Goal: Find contact information: Find contact information

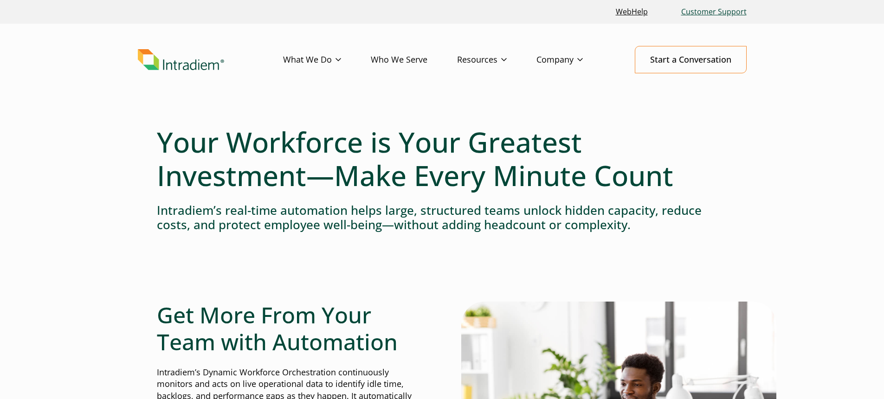
click at [706, 11] on link "Customer Support" at bounding box center [714, 12] width 73 height 20
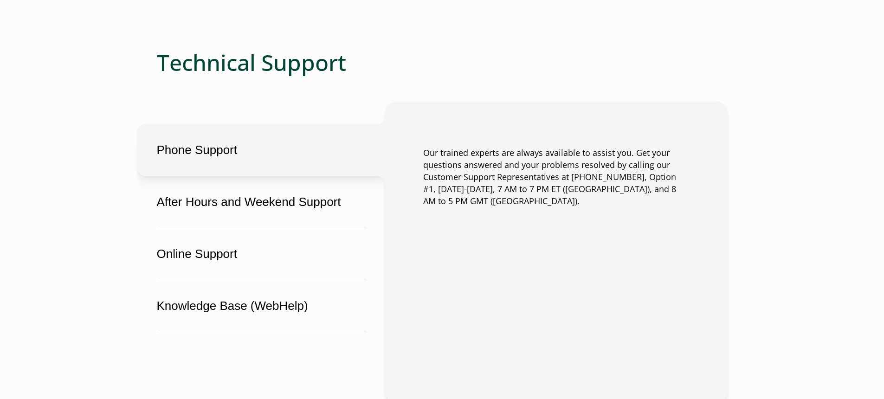
scroll to position [585, 0]
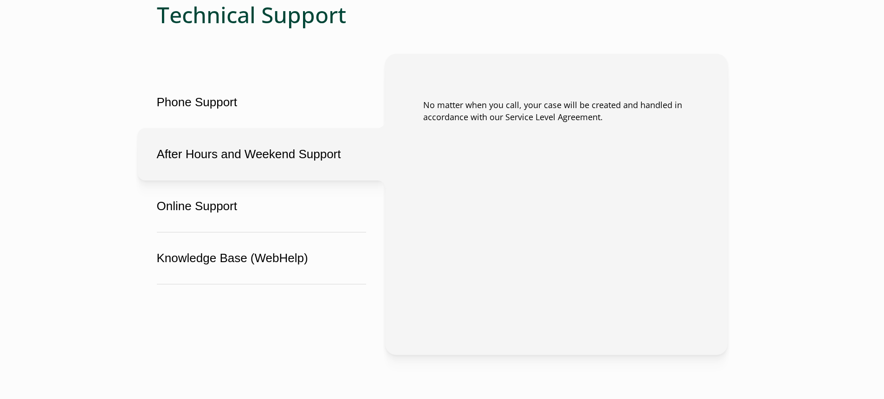
click at [314, 153] on button "After Hours and Weekend Support" at bounding box center [261, 154] width 247 height 52
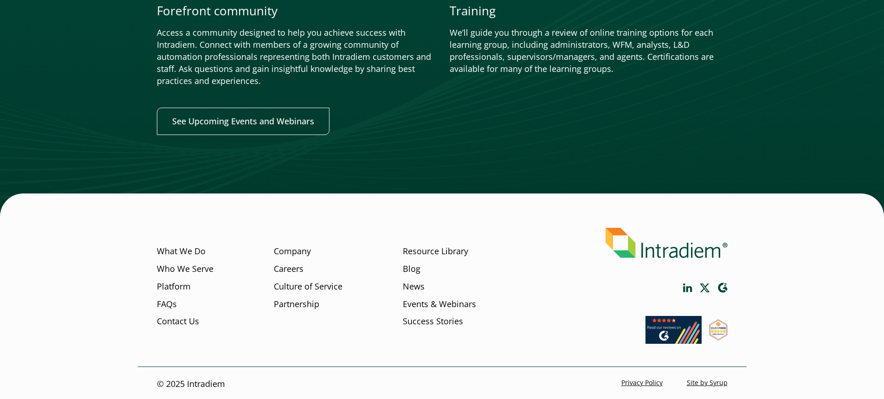
scroll to position [1139, 0]
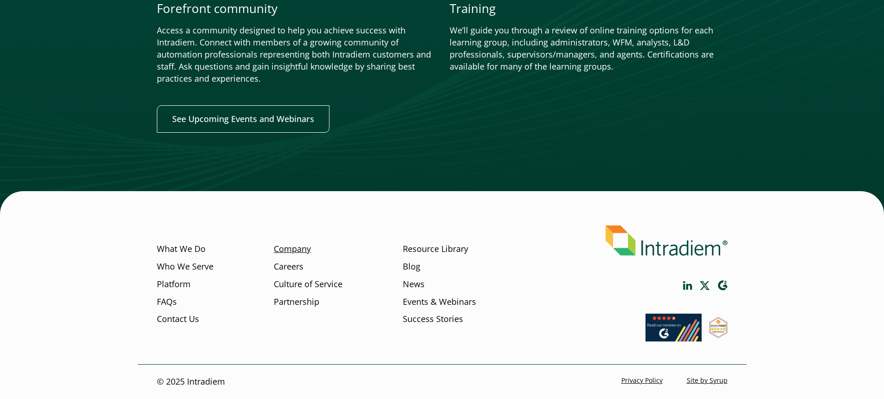
click at [296, 252] on link "Company" at bounding box center [292, 249] width 37 height 12
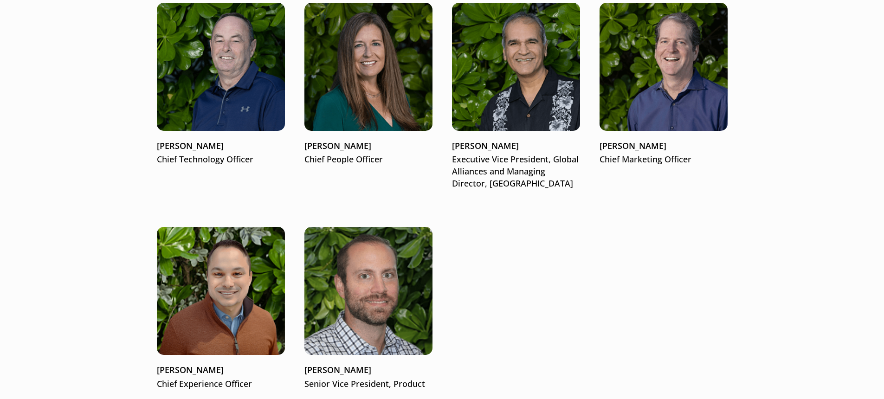
scroll to position [1536, 0]
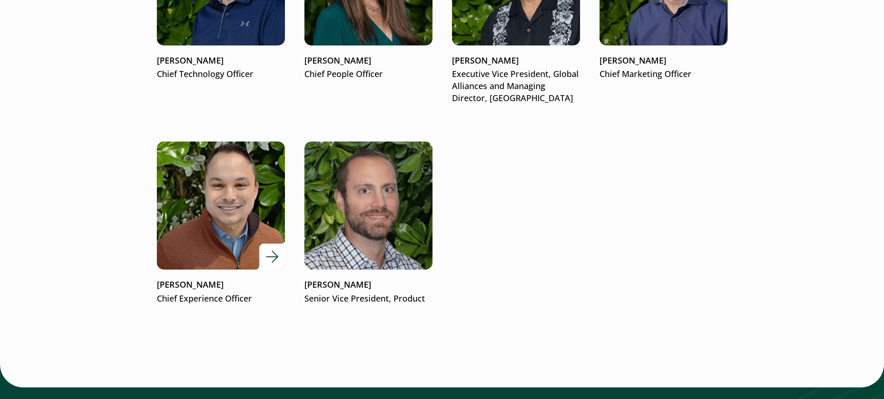
click at [282, 253] on div at bounding box center [221, 206] width 128 height 128
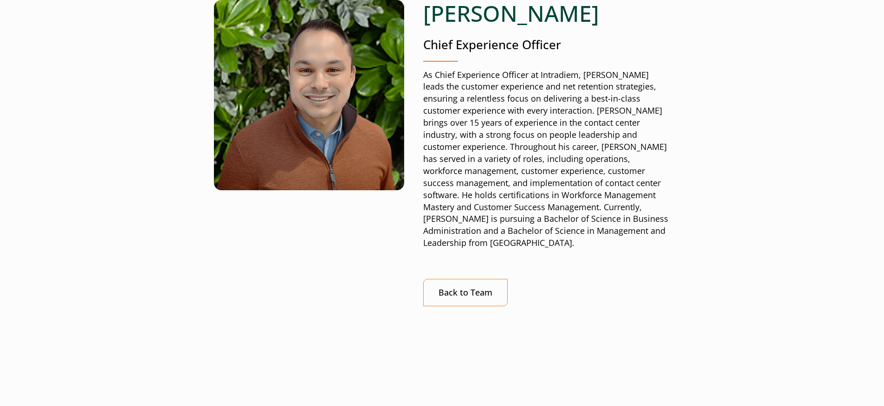
scroll to position [107, 0]
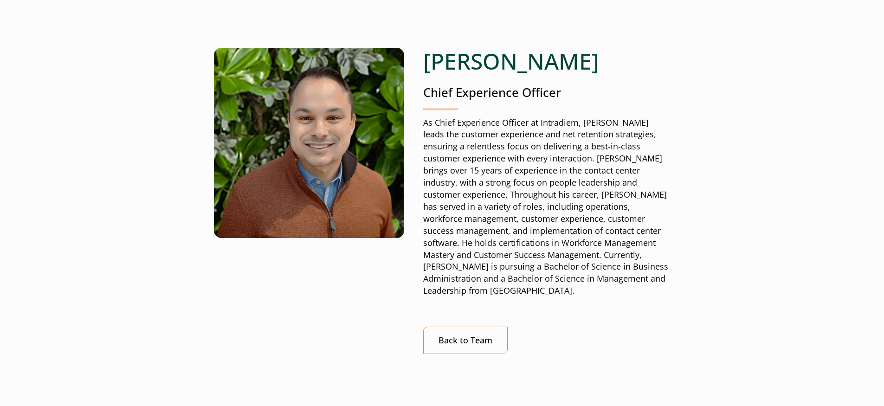
click at [454, 81] on div "Derek Eck Chief Experience Officer As Chief Experience Officer at Intradiem, De…" at bounding box center [546, 201] width 247 height 306
click at [453, 95] on p "Chief Experience Officer" at bounding box center [546, 92] width 247 height 17
click at [299, 112] on img at bounding box center [309, 143] width 190 height 190
click at [505, 65] on h1 "Derek Eck" at bounding box center [546, 61] width 247 height 27
click at [477, 67] on h1 "Derek Eck" at bounding box center [546, 61] width 247 height 27
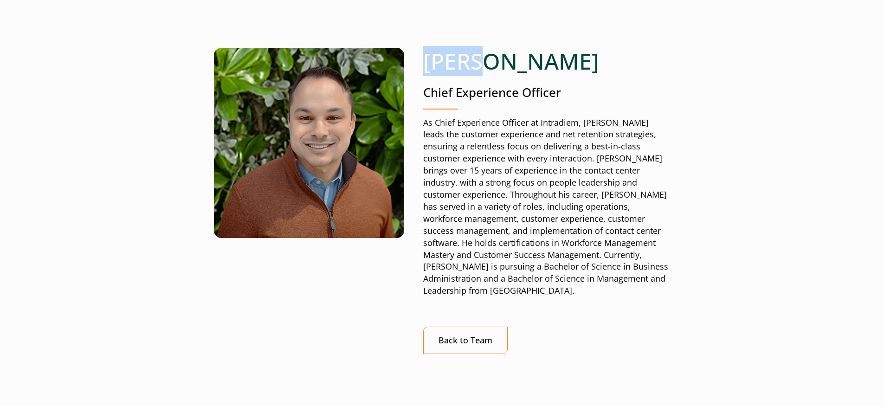
click at [477, 67] on h1 "Derek Eck" at bounding box center [546, 61] width 247 height 27
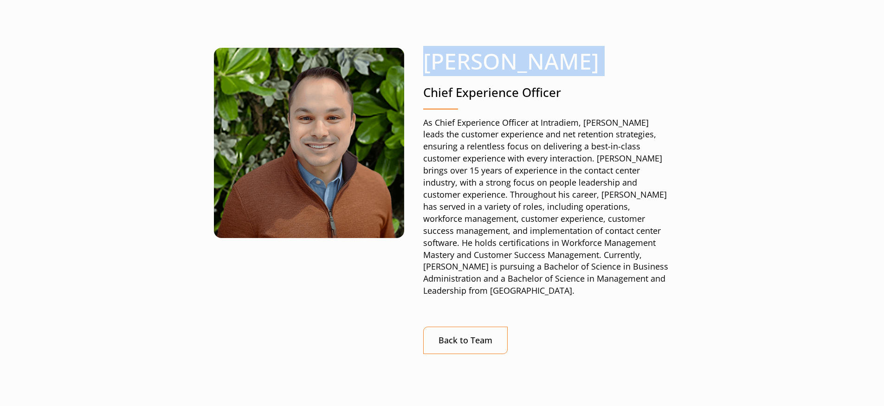
click at [477, 67] on h1 "Derek Eck" at bounding box center [546, 61] width 247 height 27
copy h1 "Derek Eck"
